Goal: Find specific page/section: Find specific page/section

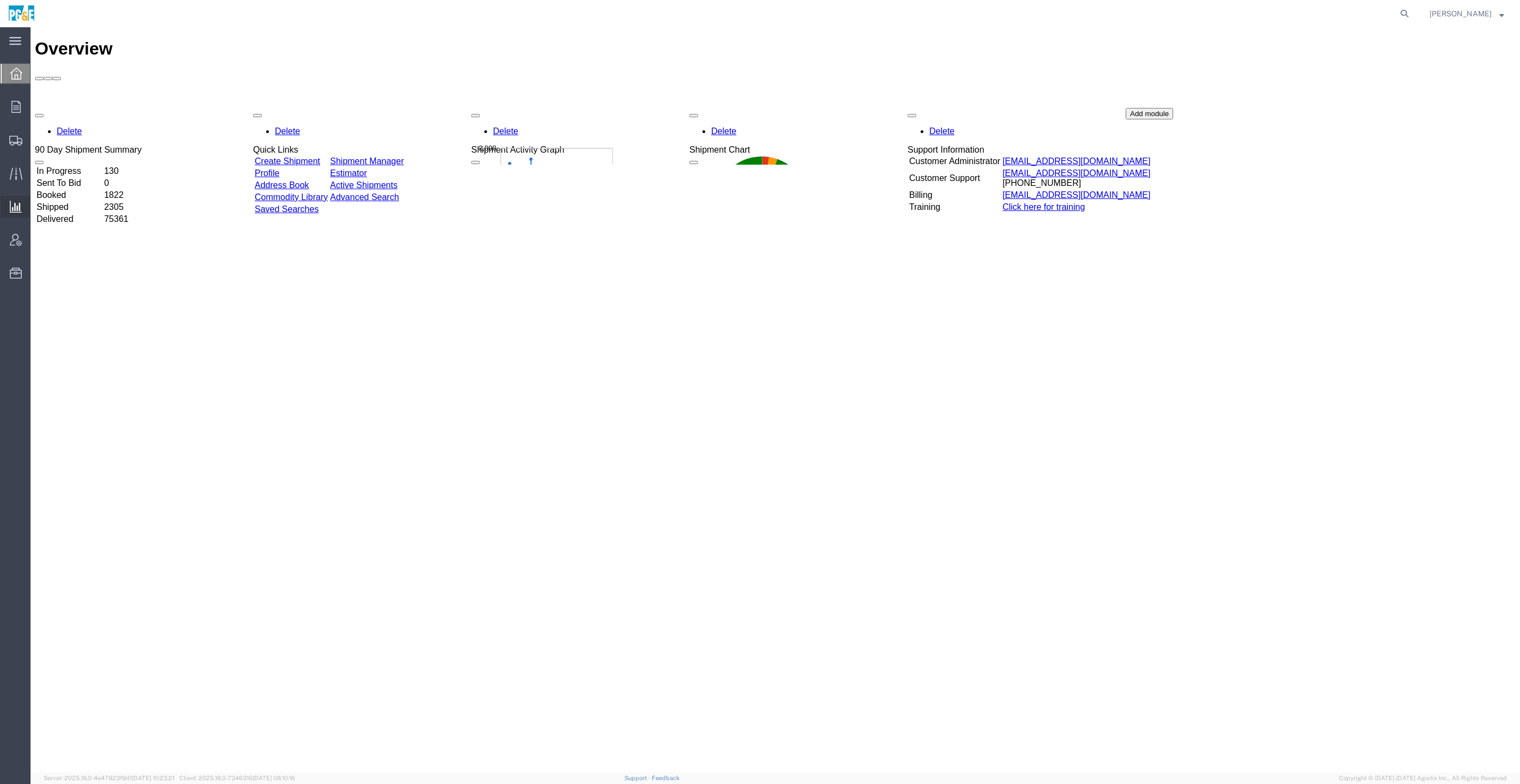
click at [0, 0] on span "Analyses" at bounding box center [0, 0] width 0 height 0
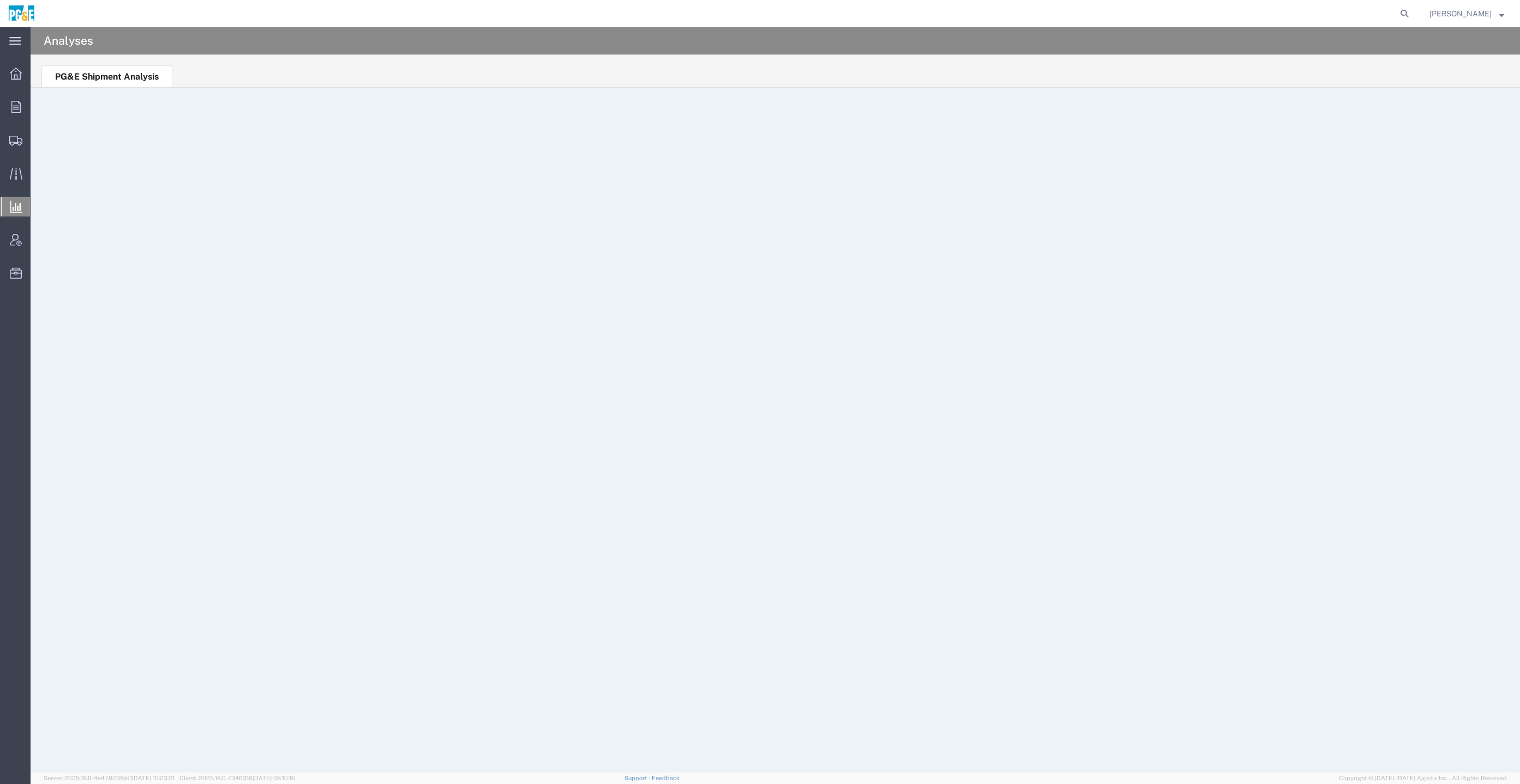
click at [640, 62] on ul "PG&E Shipment Analysis" at bounding box center [775, 71] width 1490 height 33
click at [1471, 18] on span "[PERSON_NAME]" at bounding box center [1460, 13] width 62 height 12
click at [289, 58] on ul "PG&E Shipment Analysis" at bounding box center [775, 71] width 1490 height 33
click at [1037, 86] on ul "PG&E Shipment Analysis" at bounding box center [775, 71] width 1490 height 33
click at [1214, 62] on ul "PG&E Shipment Analysis" at bounding box center [775, 71] width 1490 height 33
